Goal: Navigation & Orientation: Find specific page/section

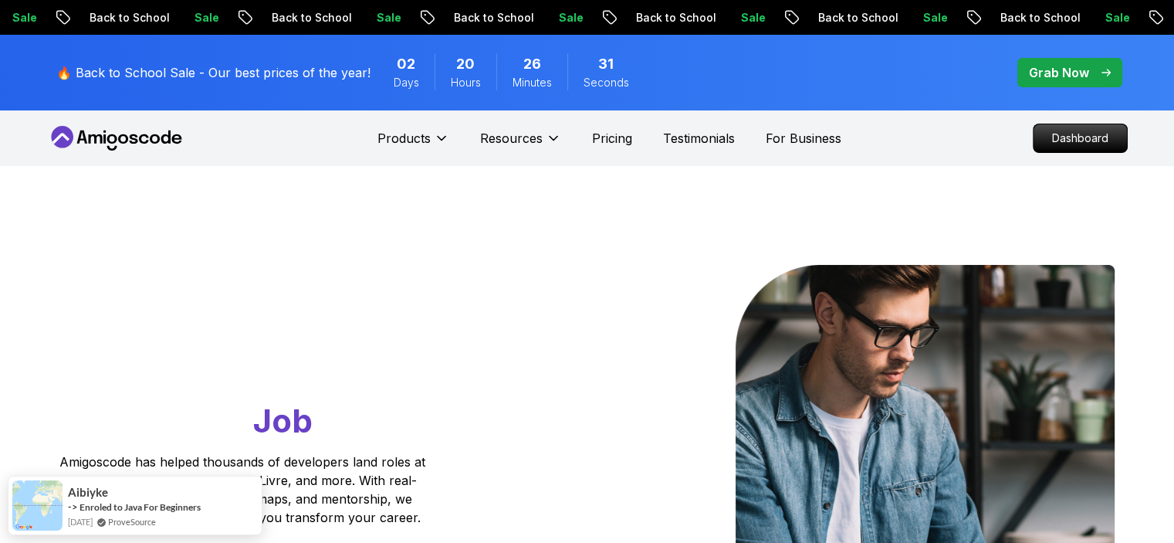
scroll to position [154, 0]
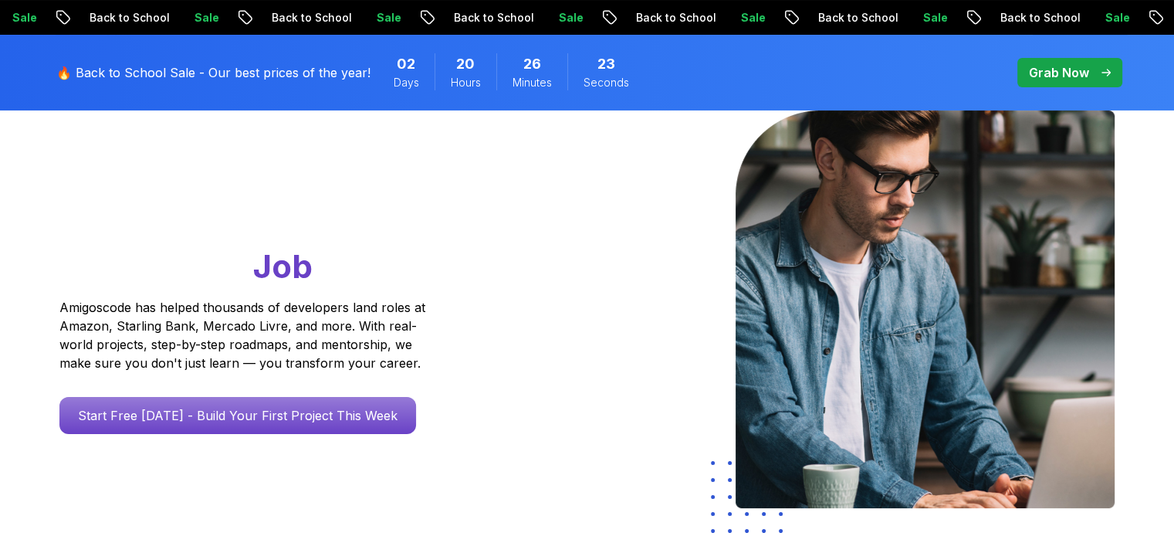
click at [612, 233] on div at bounding box center [857, 311] width 516 height 402
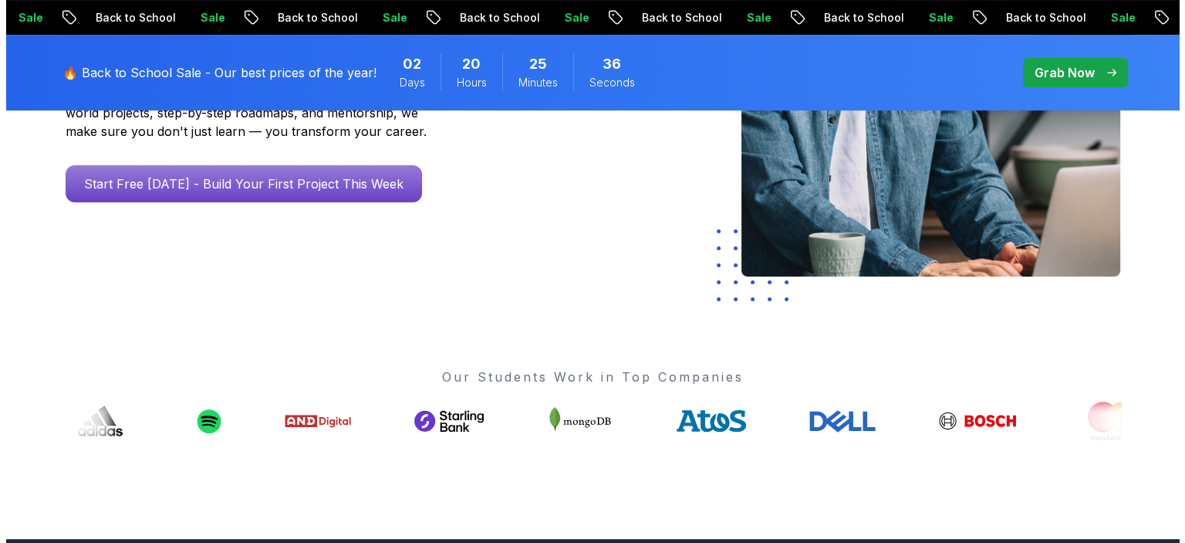
scroll to position [0, 0]
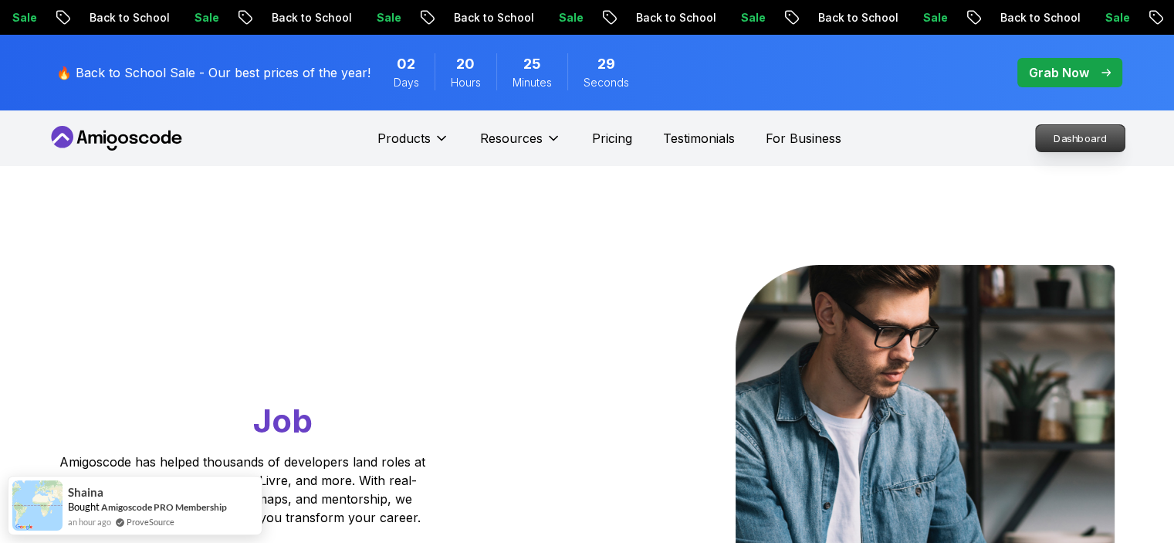
click at [1078, 135] on p "Dashboard" at bounding box center [1080, 138] width 89 height 26
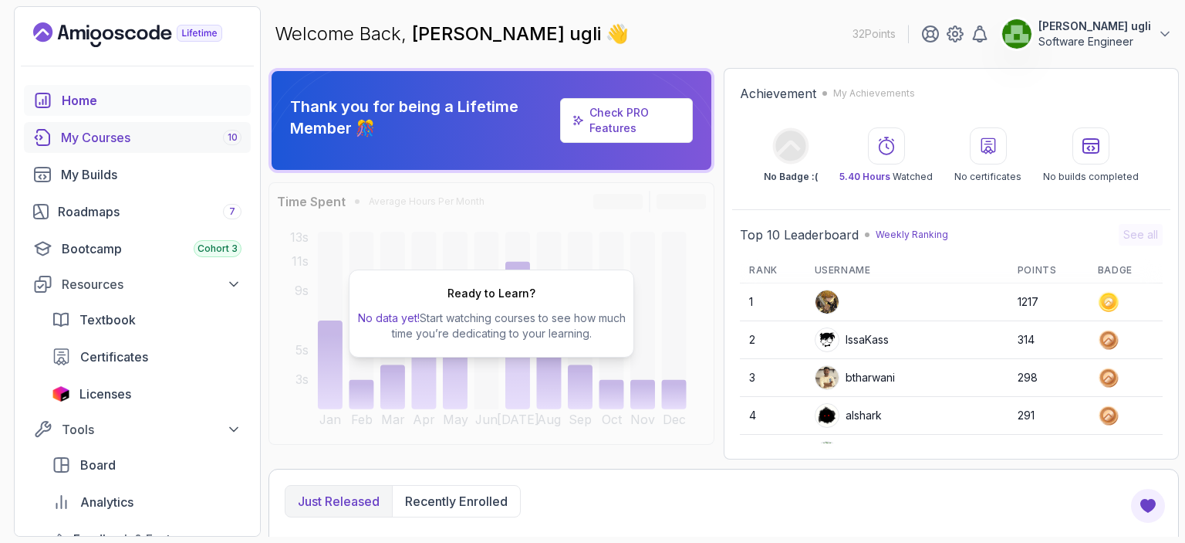
click at [97, 138] on div "My Courses 10" at bounding box center [151, 137] width 181 height 19
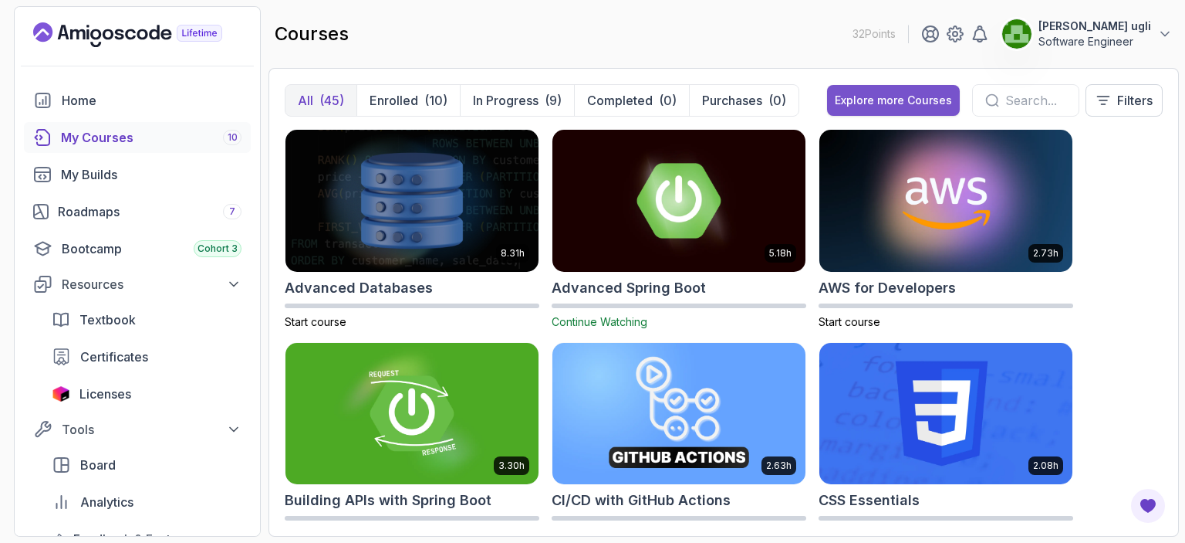
click at [858, 107] on button "Explore more Courses" at bounding box center [893, 100] width 133 height 31
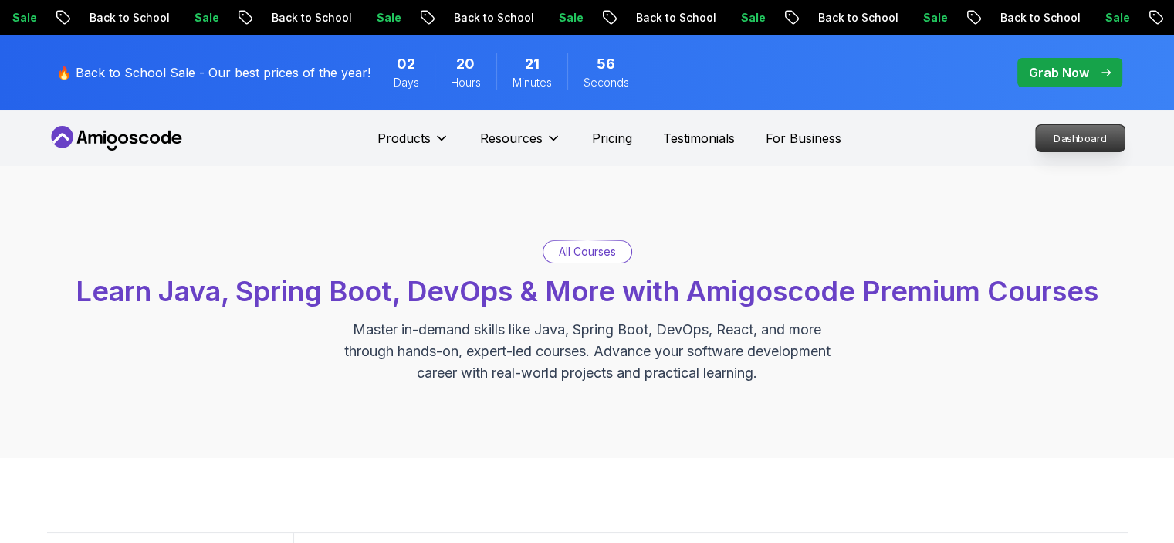
click at [1087, 138] on p "Dashboard" at bounding box center [1080, 138] width 89 height 26
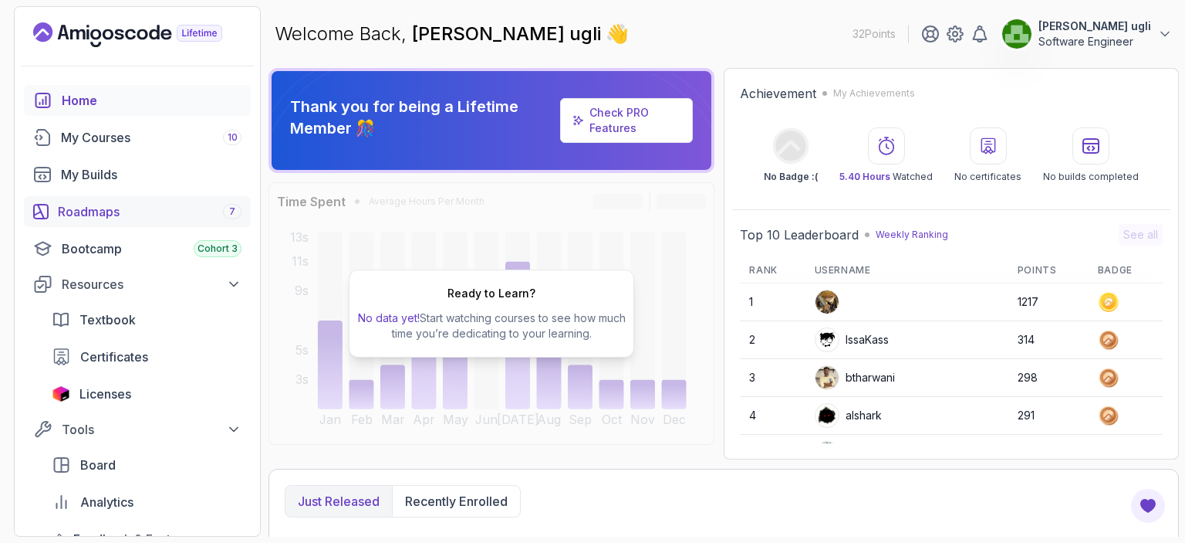
click at [106, 208] on div "Roadmaps 7" at bounding box center [150, 211] width 184 height 19
